Goal: Task Accomplishment & Management: Use online tool/utility

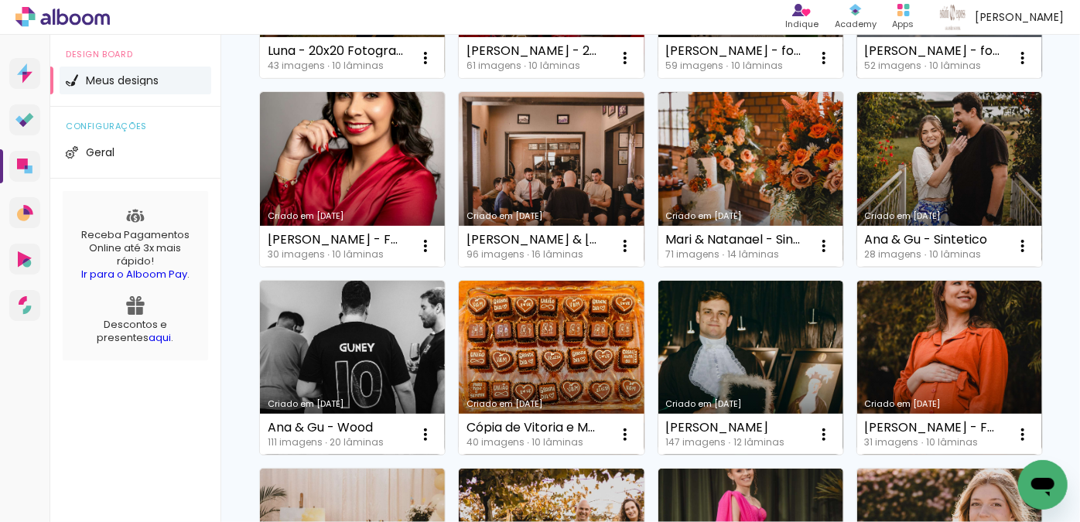
scroll to position [281, 0]
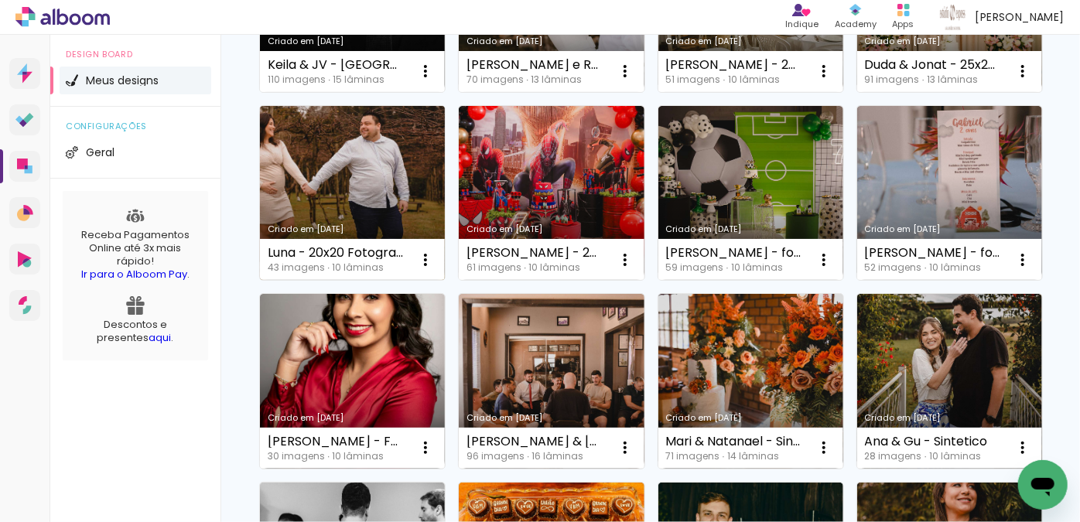
click at [445, 170] on link "Criado em [DATE]" at bounding box center [352, 193] width 185 height 175
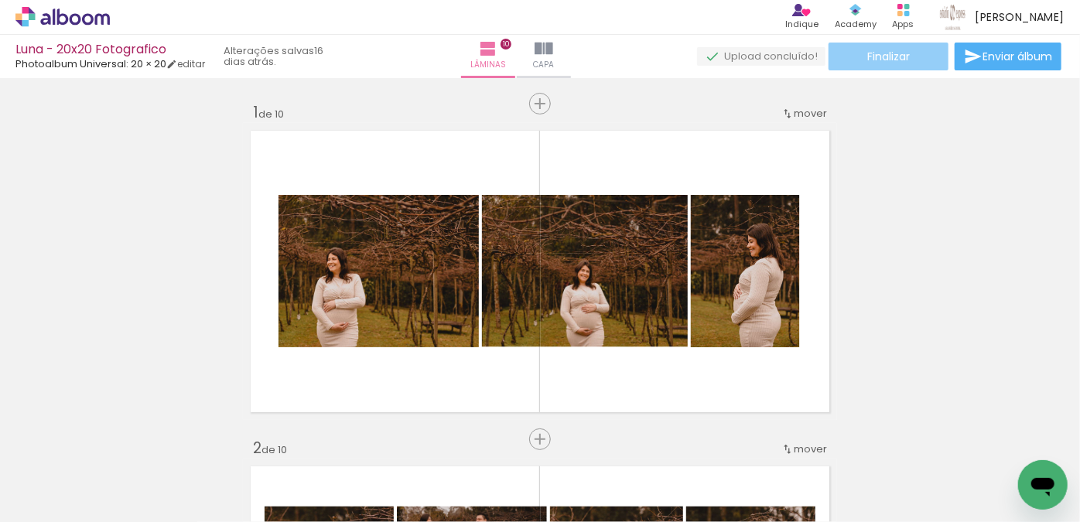
click at [916, 57] on paper-button "Finalizar" at bounding box center [889, 57] width 120 height 28
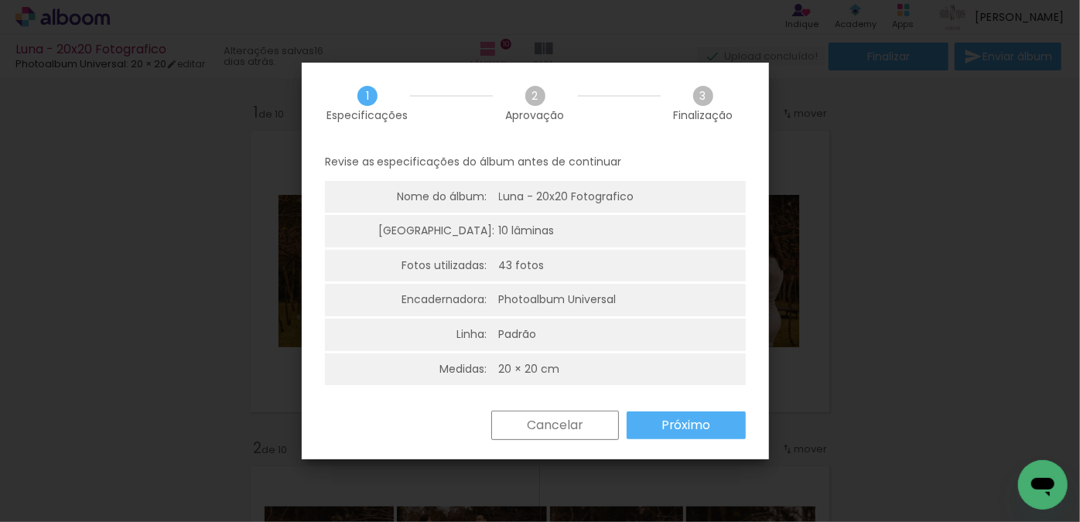
click at [664, 415] on paper-button "Próximo" at bounding box center [686, 426] width 119 height 28
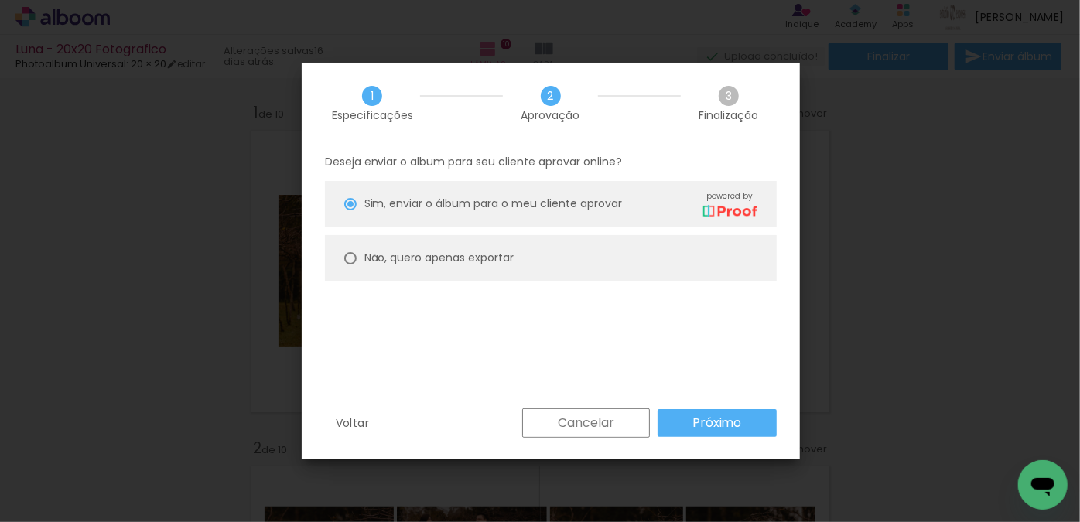
click at [633, 263] on paper-radio-button "Não, quero apenas exportar" at bounding box center [551, 258] width 452 height 46
type paper-radio-button "on"
click at [703, 433] on paper-button "Próximo" at bounding box center [717, 423] width 119 height 28
type input "Alta, 300 DPI"
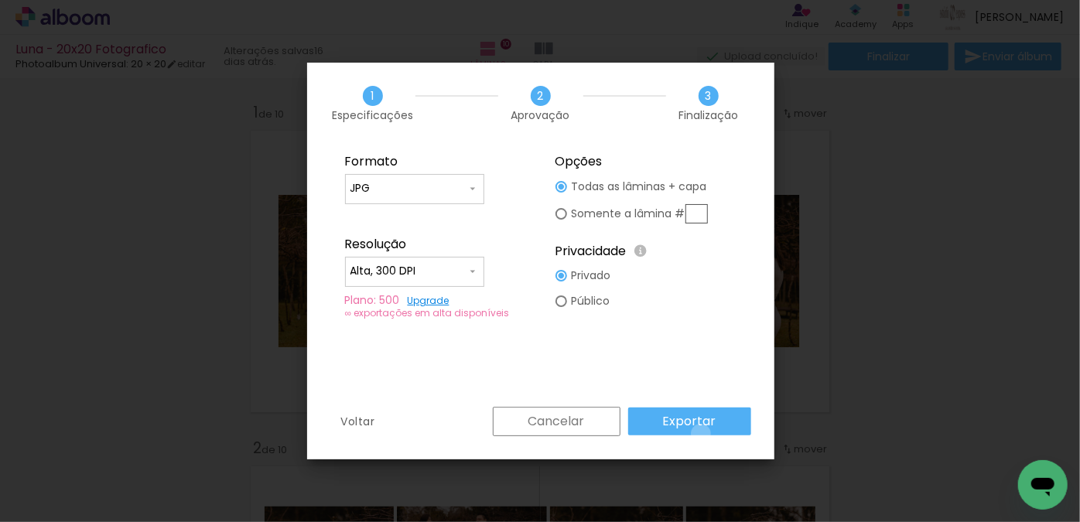
click at [703, 433] on paper-button "Exportar" at bounding box center [689, 422] width 123 height 28
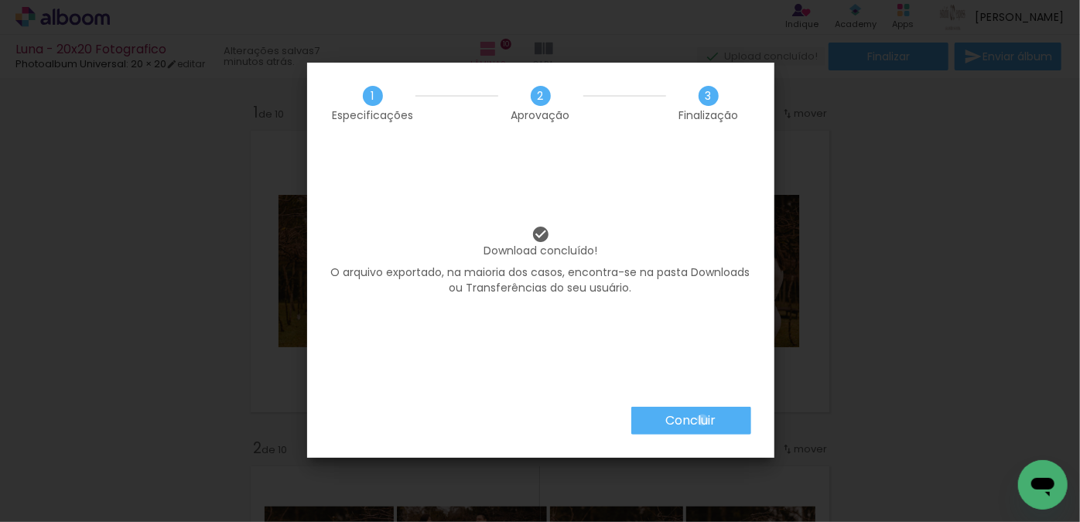
click at [0, 0] on slot "Concluir" at bounding box center [0, 0] width 0 height 0
